Goal: Communication & Community: Connect with others

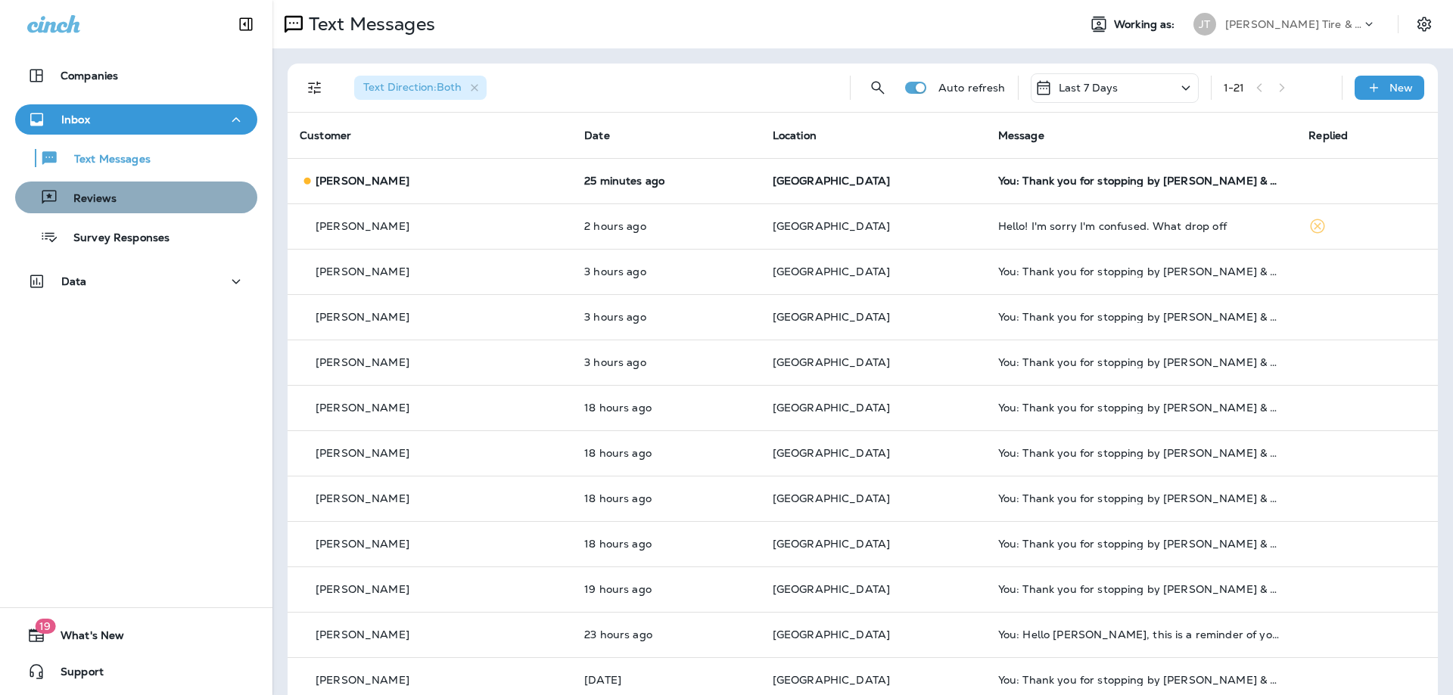
click at [116, 198] on p "Reviews" at bounding box center [87, 199] width 58 height 14
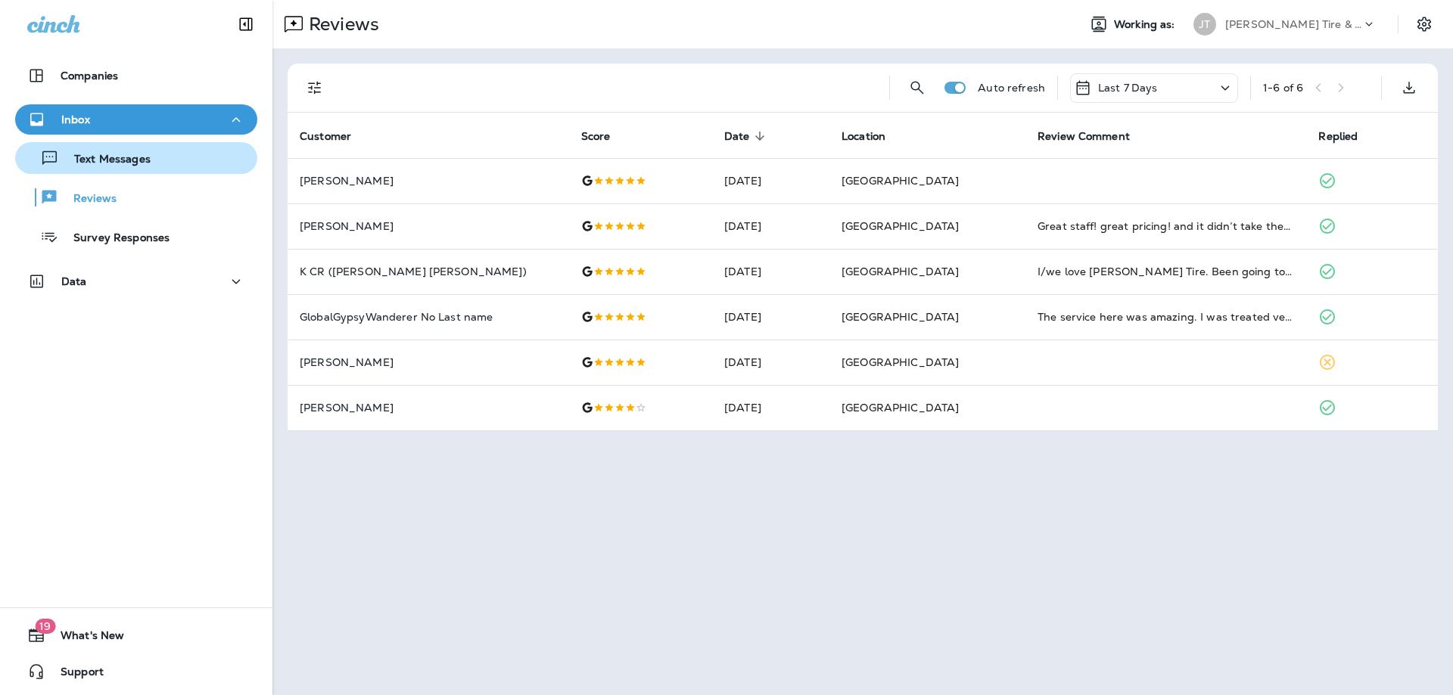
click at [140, 154] on p "Text Messages" at bounding box center [105, 160] width 92 height 14
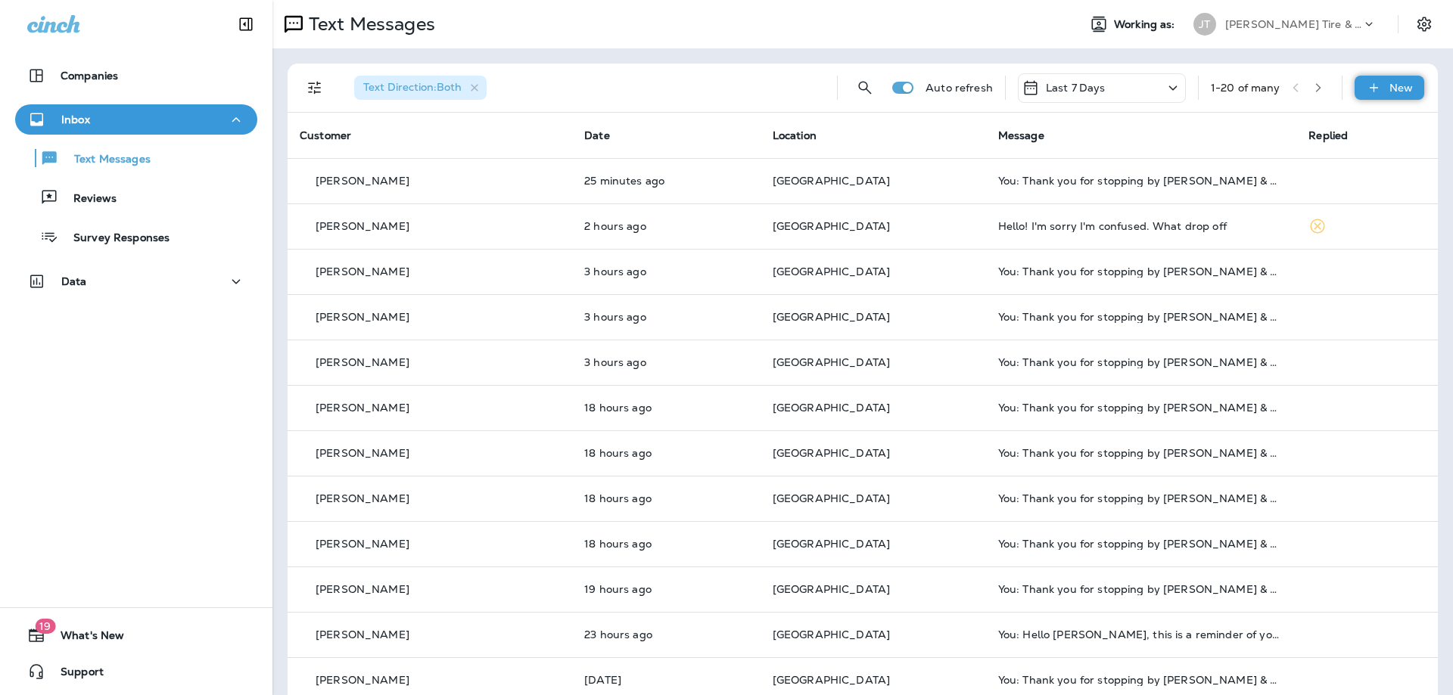
click at [1393, 83] on p "New" at bounding box center [1400, 88] width 23 height 12
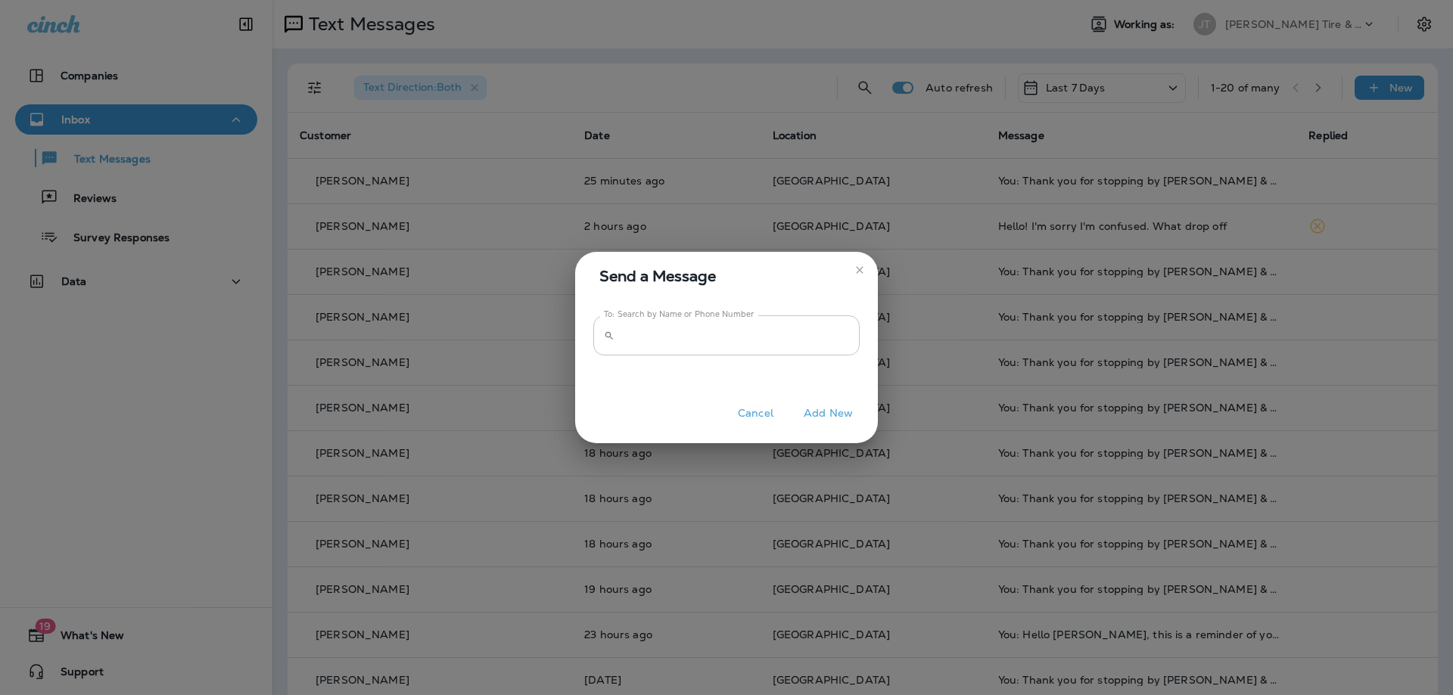
click at [729, 344] on input "To: Search by Name or Phone Number" at bounding box center [739, 336] width 239 height 40
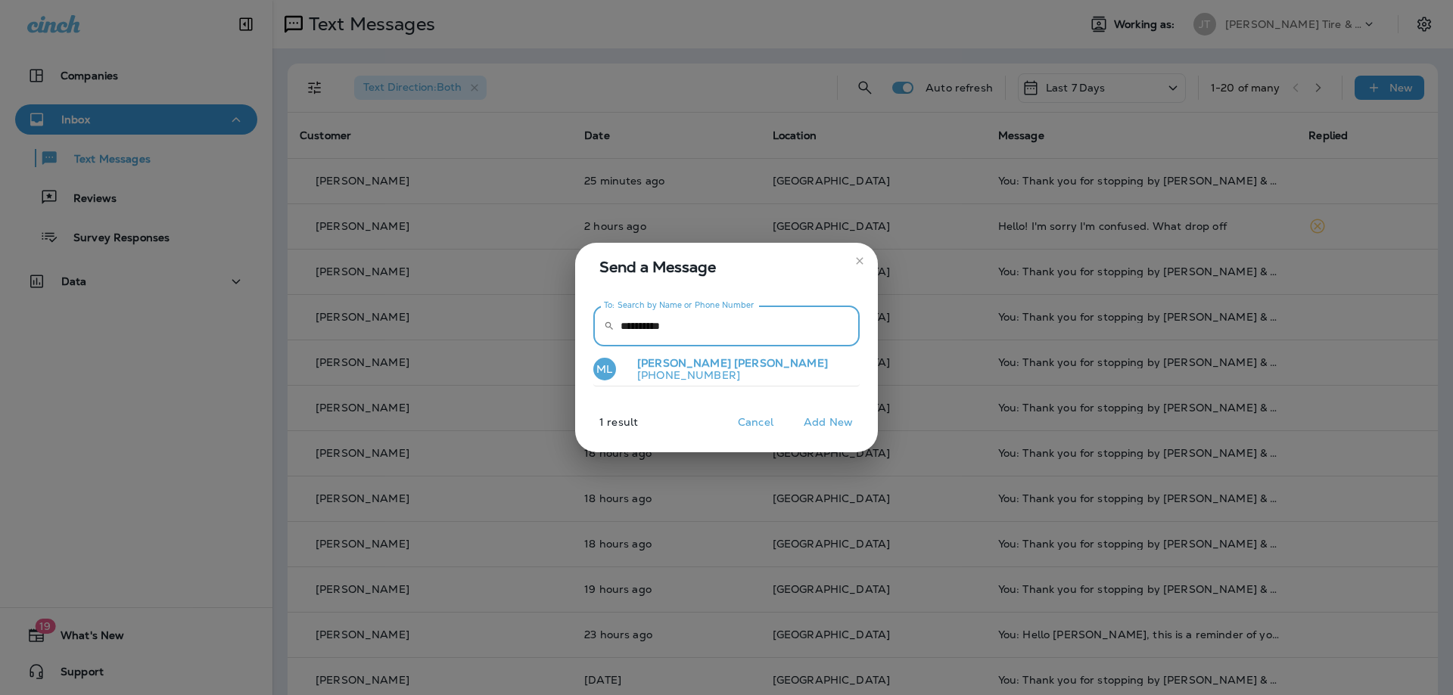
type input "**********"
click at [745, 375] on button "ML [PERSON_NAME] [PHONE_NUMBER]" at bounding box center [726, 370] width 266 height 35
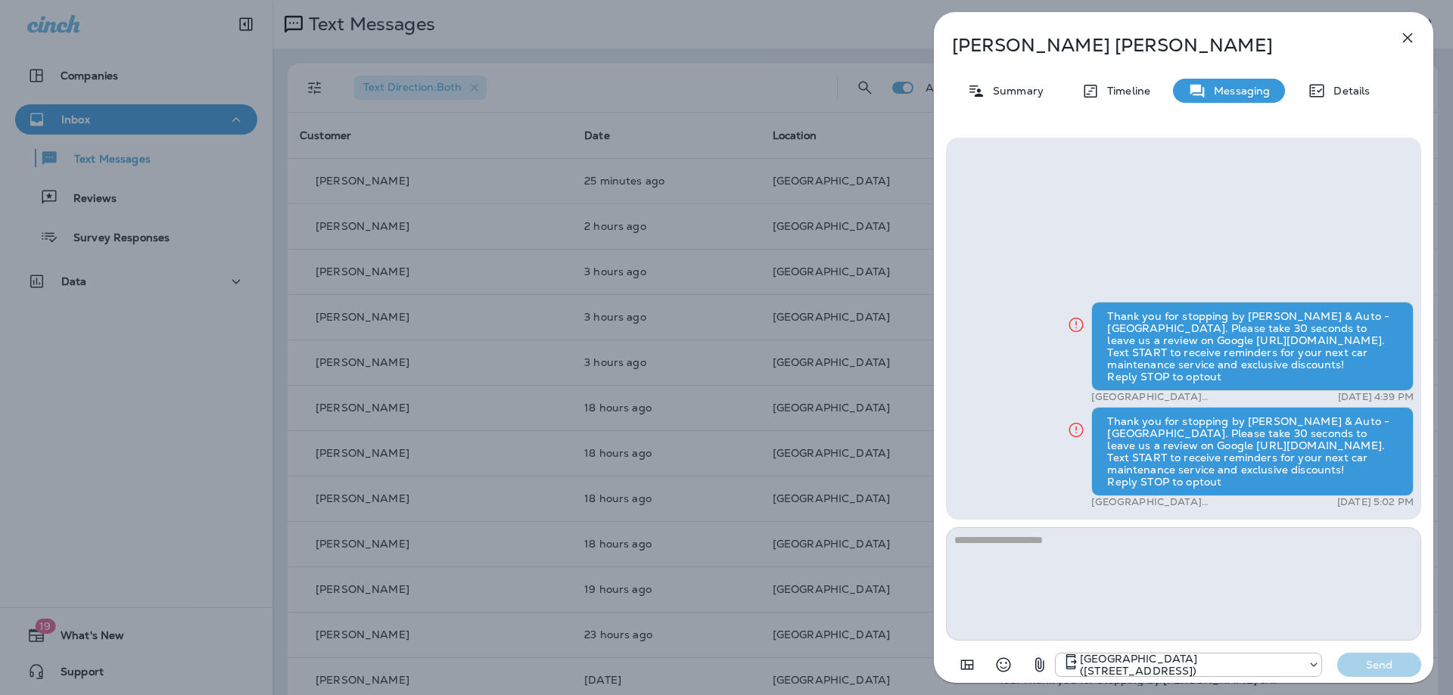
click at [1409, 40] on icon "button" at bounding box center [1408, 38] width 10 height 10
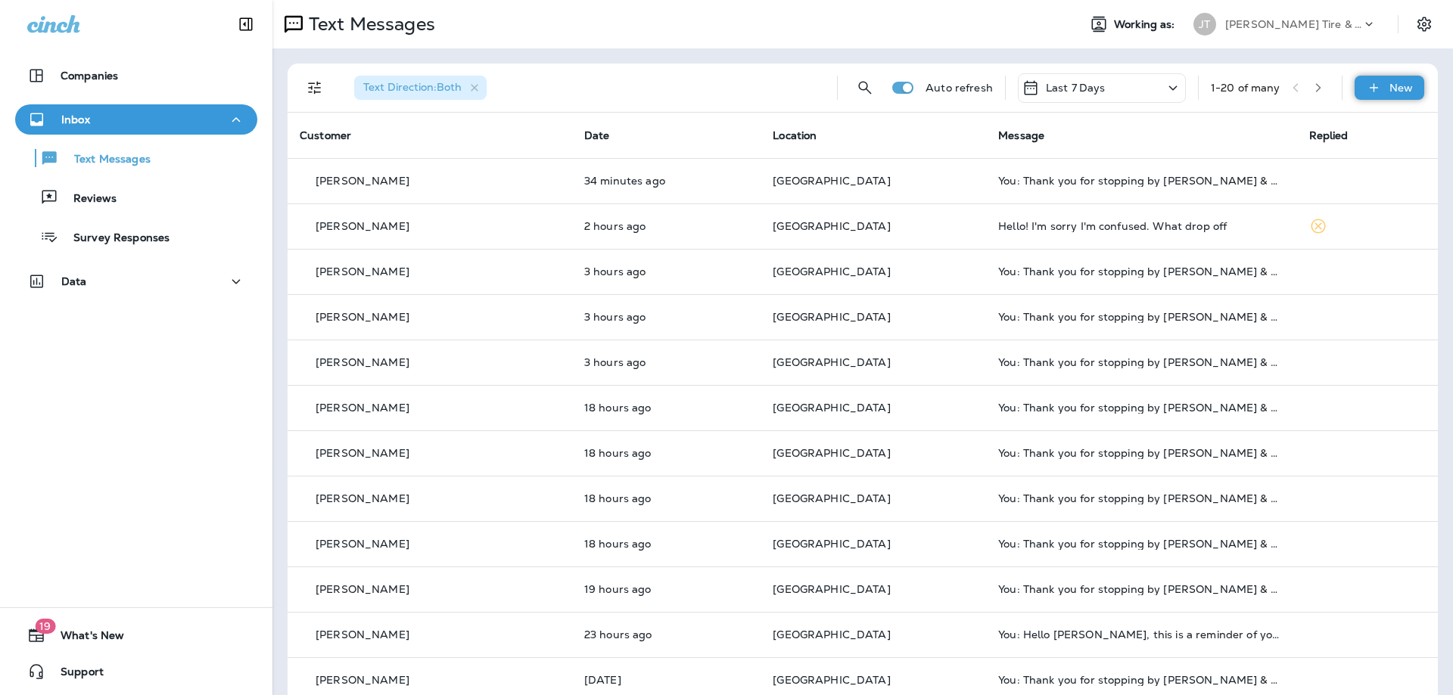
click at [1396, 86] on p "New" at bounding box center [1400, 88] width 23 height 12
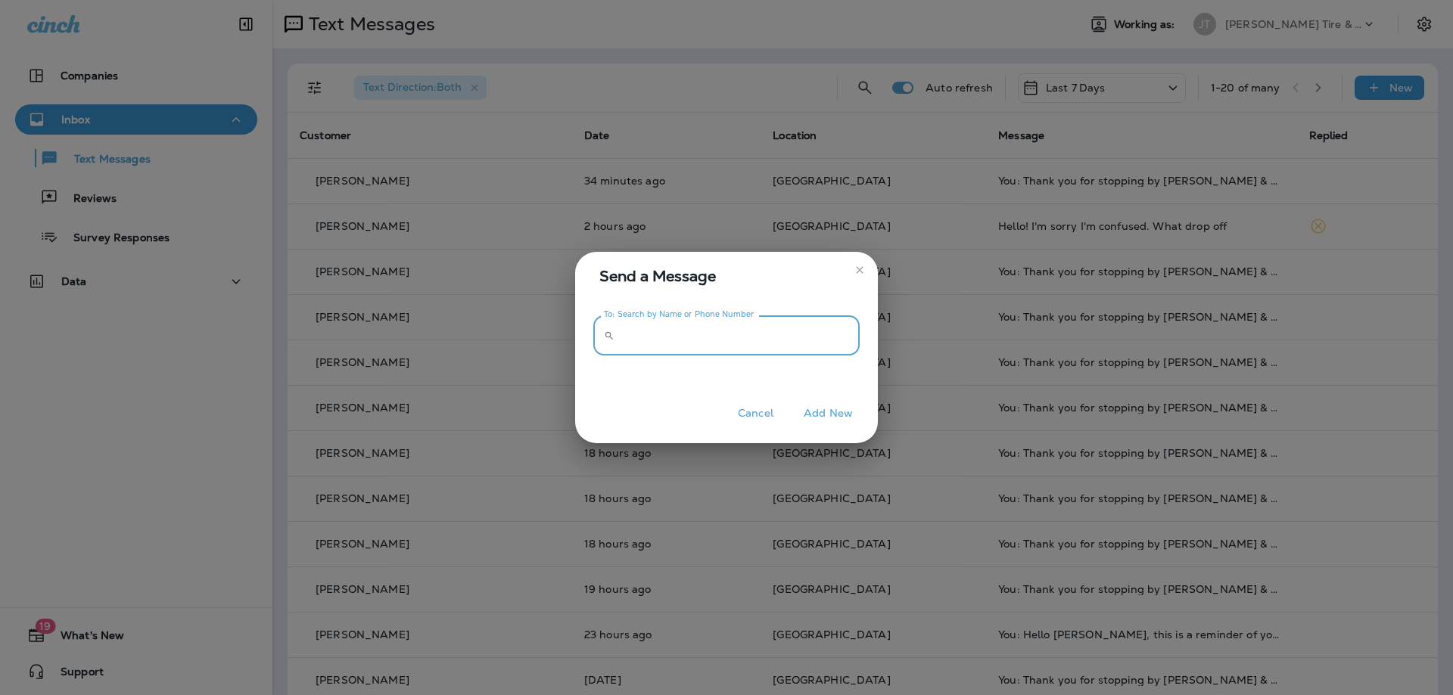
click at [786, 327] on input "To: Search by Name or Phone Number" at bounding box center [739, 336] width 239 height 40
type input "**********"
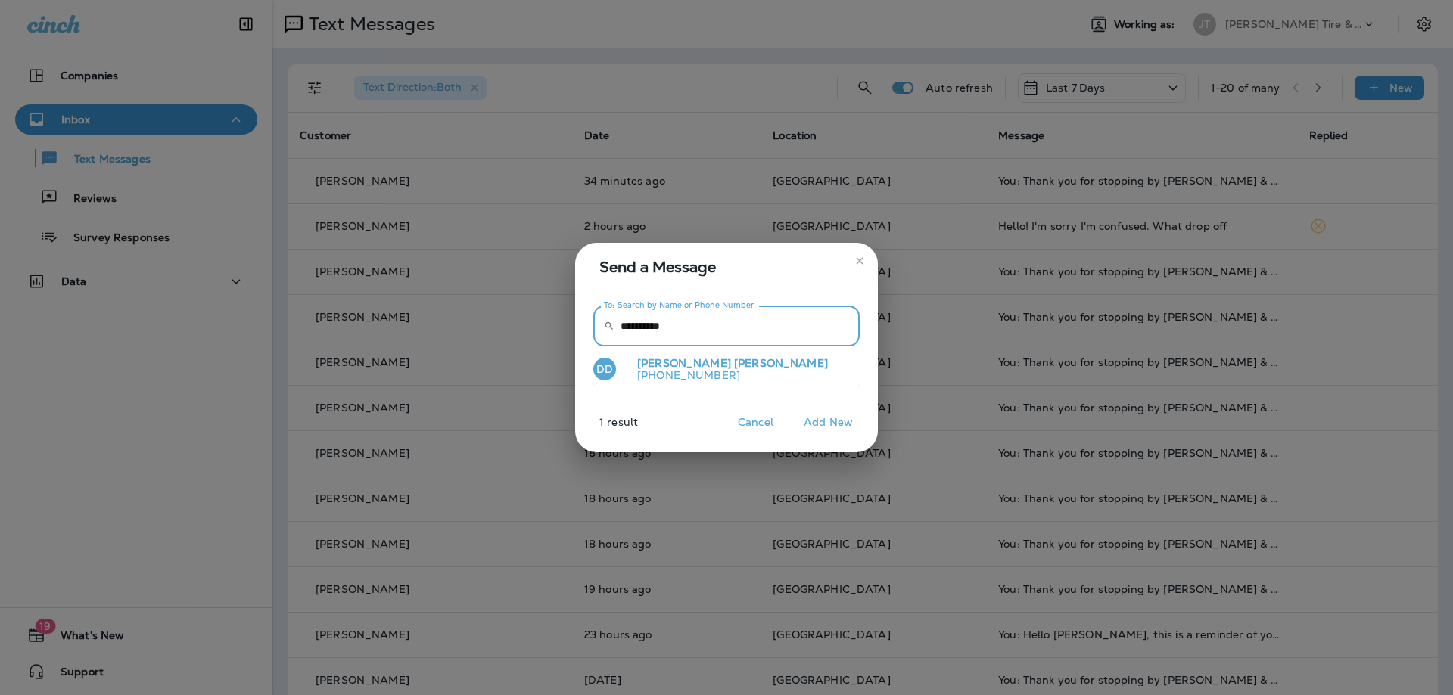
click at [732, 371] on button "DD [PERSON_NAME] [PHONE_NUMBER]" at bounding box center [726, 370] width 266 height 35
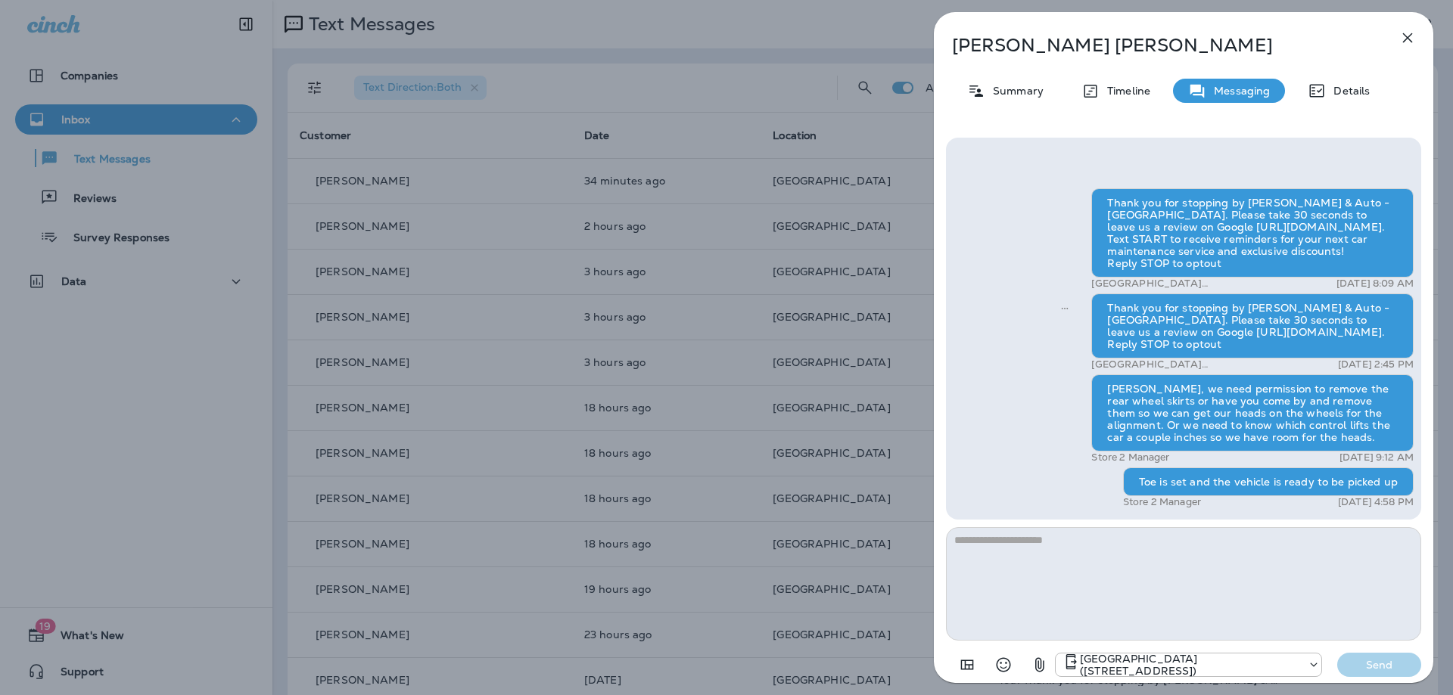
click at [1410, 41] on icon "button" at bounding box center [1408, 38] width 10 height 10
